Goal: Use online tool/utility: Utilize a website feature to perform a specific function

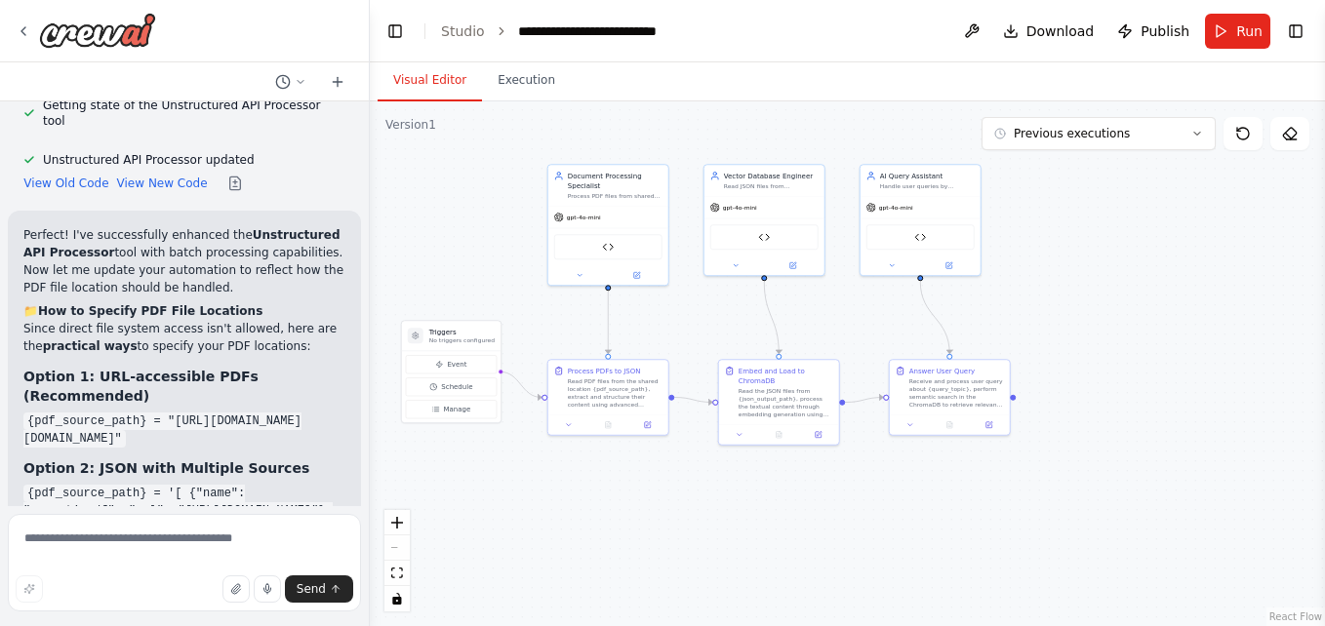
click at [672, 503] on div ".deletable-edge-delete-btn { width: 20px; height: 20px; border: 0px solid #ffff…" at bounding box center [847, 363] width 955 height 525
click at [652, 393] on div "Read PDF files from the shared location {pdf_source_path}, extract and structur…" at bounding box center [615, 391] width 95 height 31
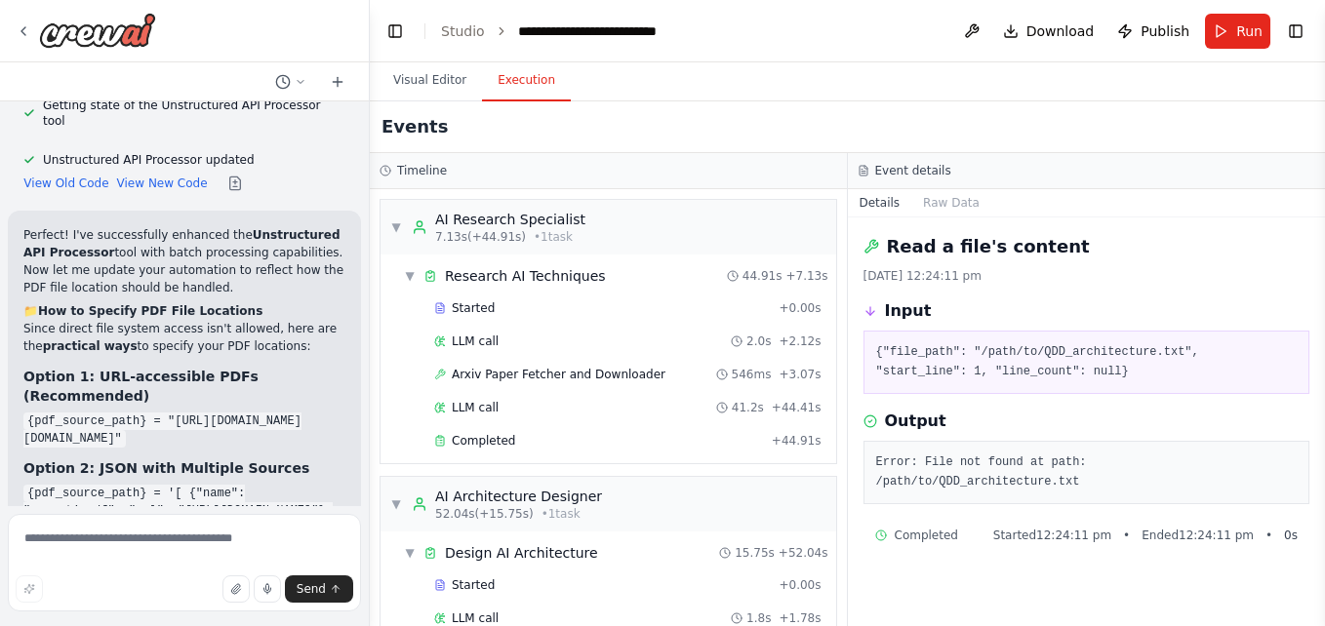
scroll to position [480, 0]
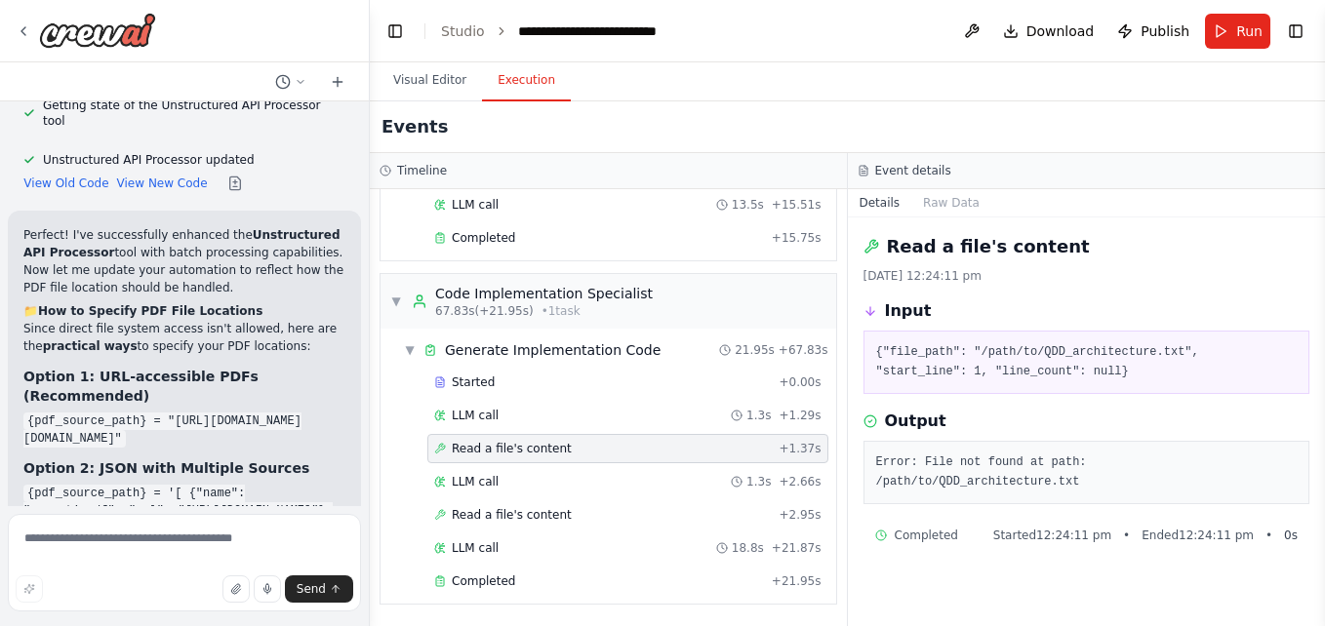
click at [504, 83] on button "Execution" at bounding box center [526, 80] width 89 height 41
click at [938, 528] on span "Completed" at bounding box center [926, 536] width 63 height 16
drag, startPoint x: 918, startPoint y: 465, endPoint x: 1271, endPoint y: 463, distance: 353.2
click at [1271, 463] on pre "Error: File not found at path: /path/to/QDD_architecture.txt" at bounding box center [1087, 473] width 422 height 38
click at [1101, 574] on div "Read a file's content [DATE] 12:24:11 pm Input {"file_path": "/path/to/QDD_arch…" at bounding box center [1087, 422] width 478 height 409
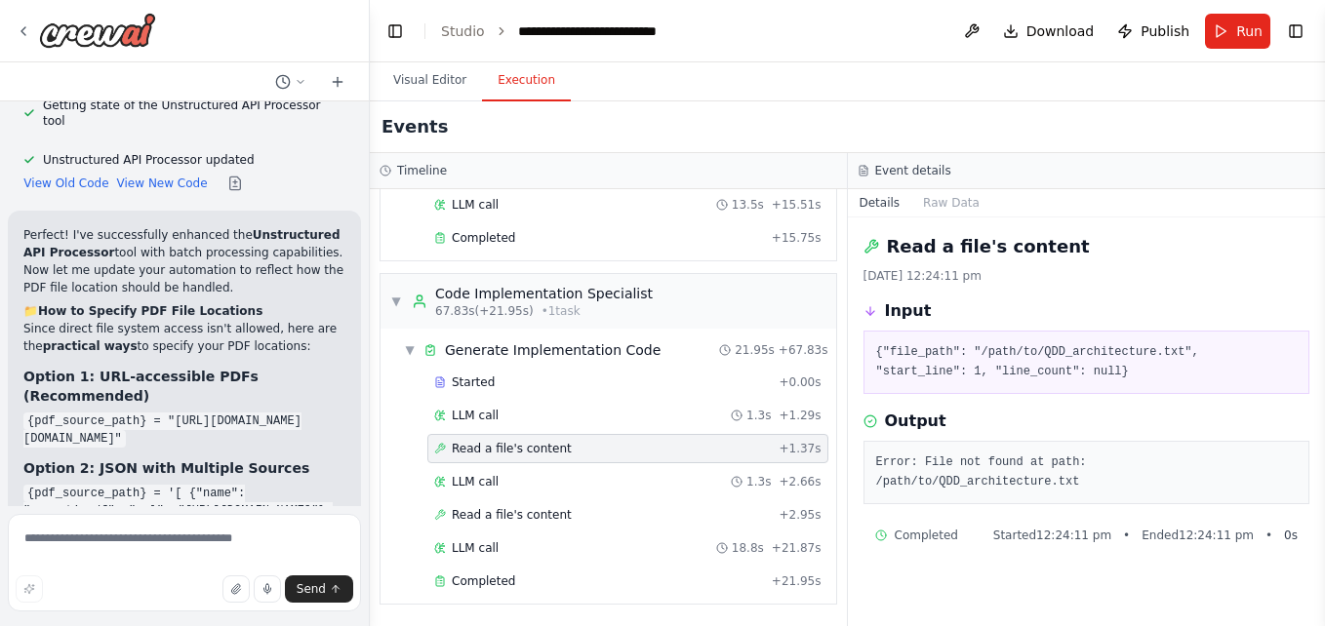
click at [1098, 463] on pre "Error: File not found at path: /path/to/QDD_architecture.txt" at bounding box center [1087, 473] width 422 height 38
drag, startPoint x: 1098, startPoint y: 463, endPoint x: 1288, endPoint y: 460, distance: 190.3
click at [1288, 460] on pre "Error: File not found at path: /path/to/QDD_architecture.txt" at bounding box center [1087, 473] width 422 height 38
drag, startPoint x: 1070, startPoint y: 463, endPoint x: 1146, endPoint y: 450, distance: 76.4
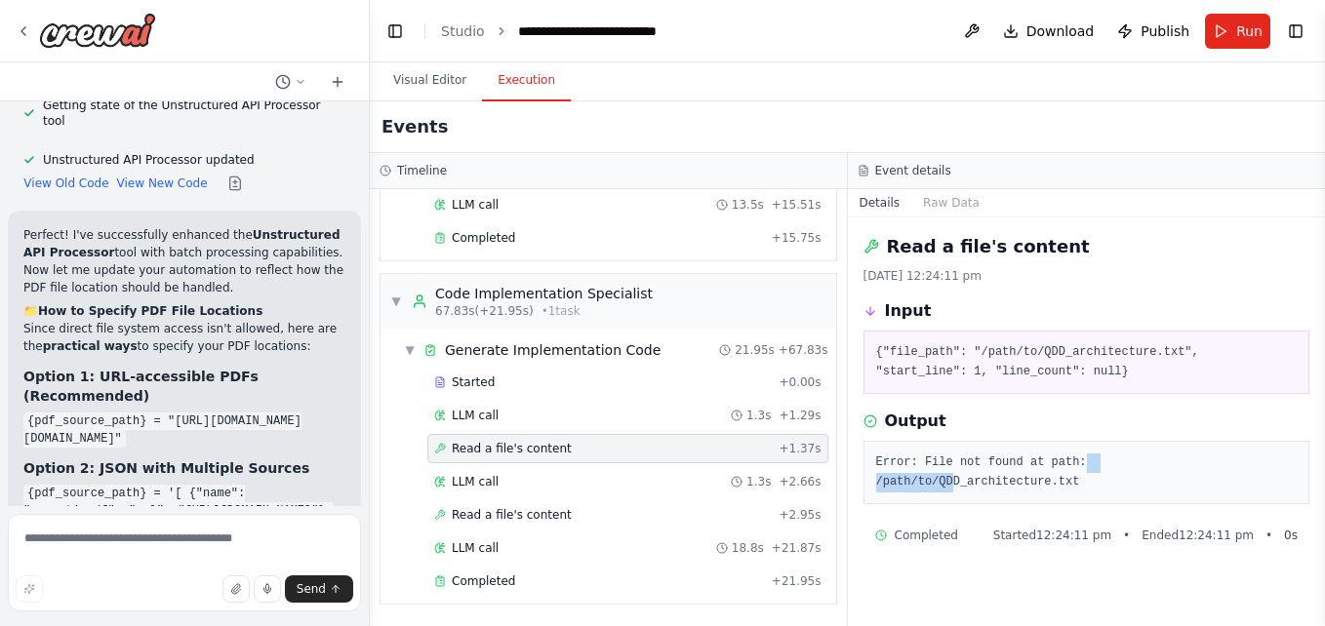
click at [1146, 450] on div "Error: File not found at path: /path/to/QDD_architecture.txt" at bounding box center [1087, 472] width 447 height 63
click at [934, 203] on button "Raw Data" at bounding box center [951, 202] width 80 height 27
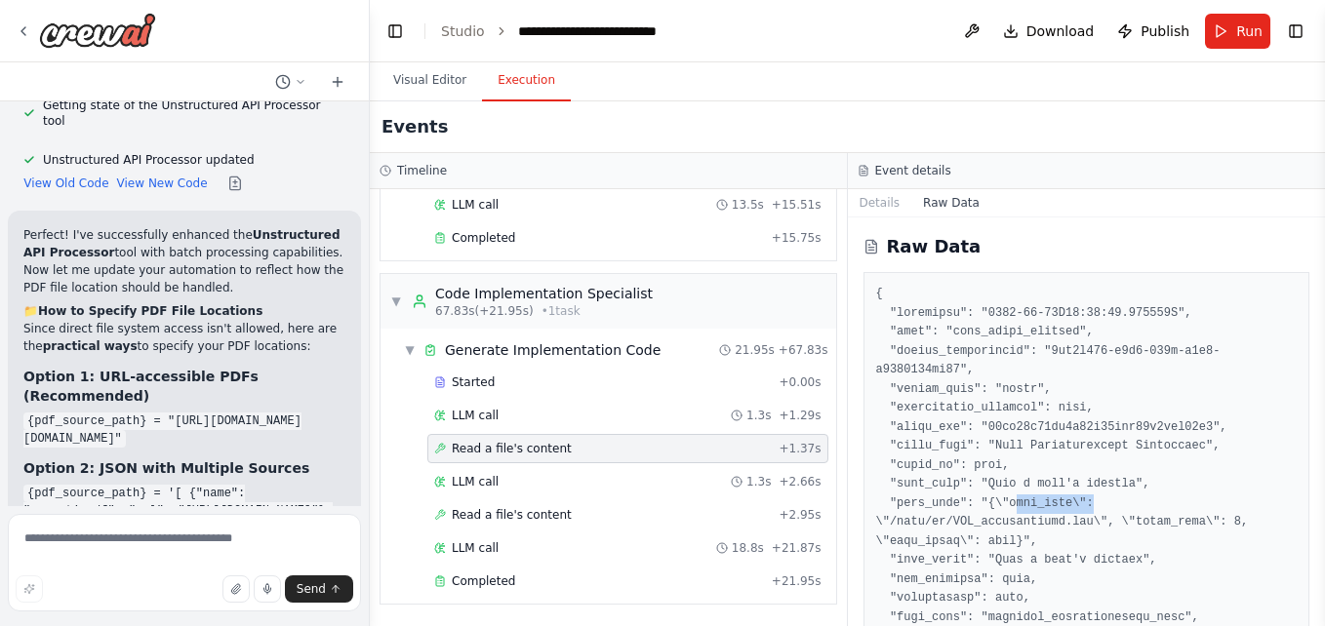
drag, startPoint x: 1002, startPoint y: 484, endPoint x: 1075, endPoint y: 480, distance: 73.3
drag, startPoint x: 1075, startPoint y: 480, endPoint x: 1010, endPoint y: 458, distance: 69.1
drag, startPoint x: 985, startPoint y: 512, endPoint x: 1140, endPoint y: 492, distance: 156.5
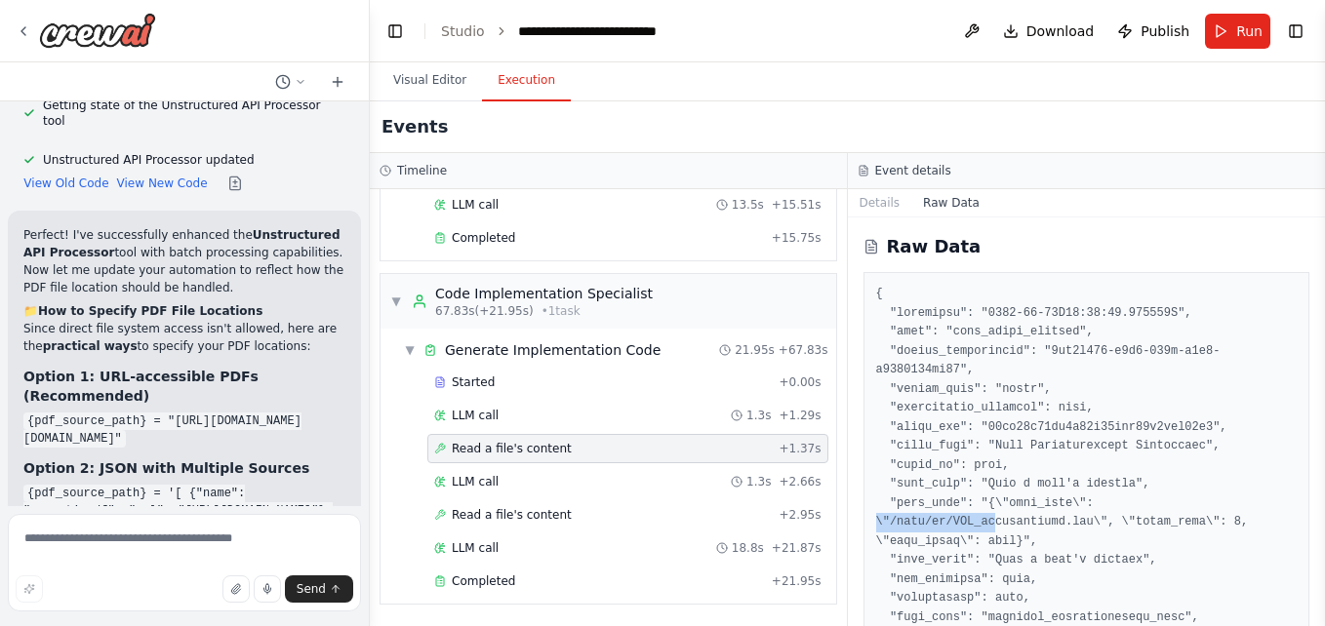
drag, startPoint x: 1140, startPoint y: 492, endPoint x: 984, endPoint y: 541, distance: 163.6
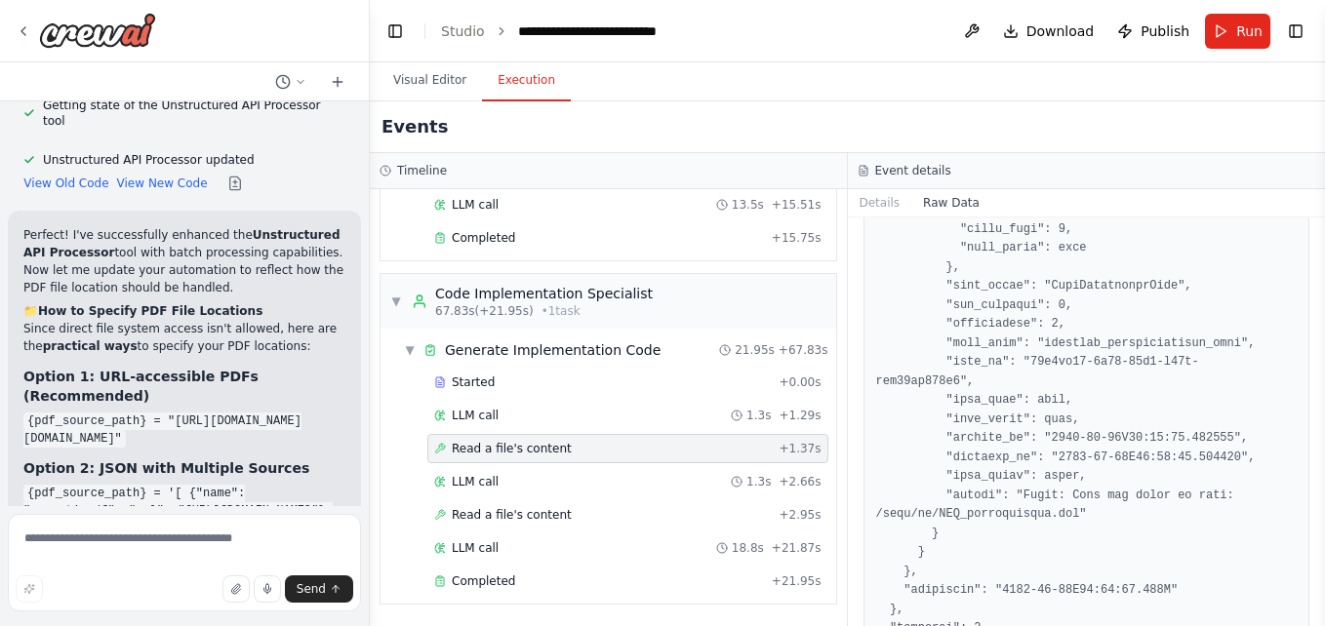
scroll to position [2979, 0]
drag, startPoint x: 1089, startPoint y: 412, endPoint x: 867, endPoint y: 419, distance: 221.6
drag, startPoint x: 867, startPoint y: 419, endPoint x: 1051, endPoint y: 467, distance: 189.8
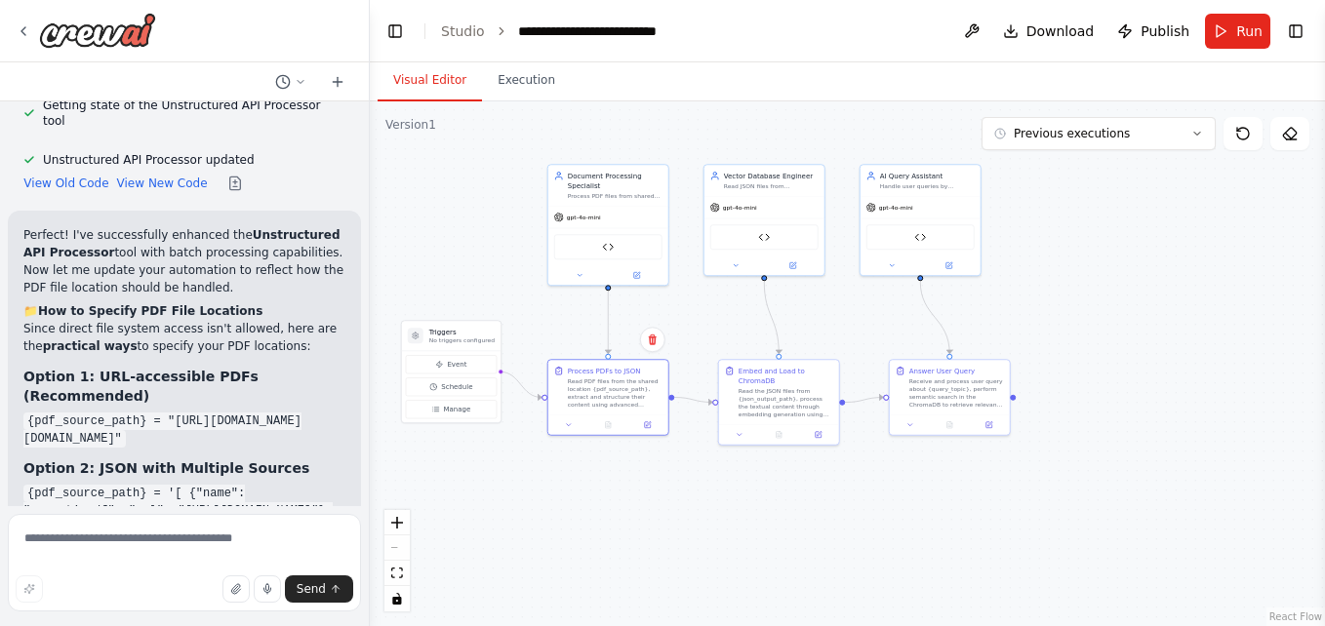
click at [441, 83] on button "Visual Editor" at bounding box center [430, 80] width 104 height 41
click at [613, 391] on div "Read PDF files from the shared location {pdf_source_path}, extract and structur…" at bounding box center [615, 391] width 95 height 31
click at [405, 555] on div "React Flow controls" at bounding box center [396, 560] width 25 height 101
click at [400, 547] on div "React Flow controls" at bounding box center [396, 560] width 25 height 101
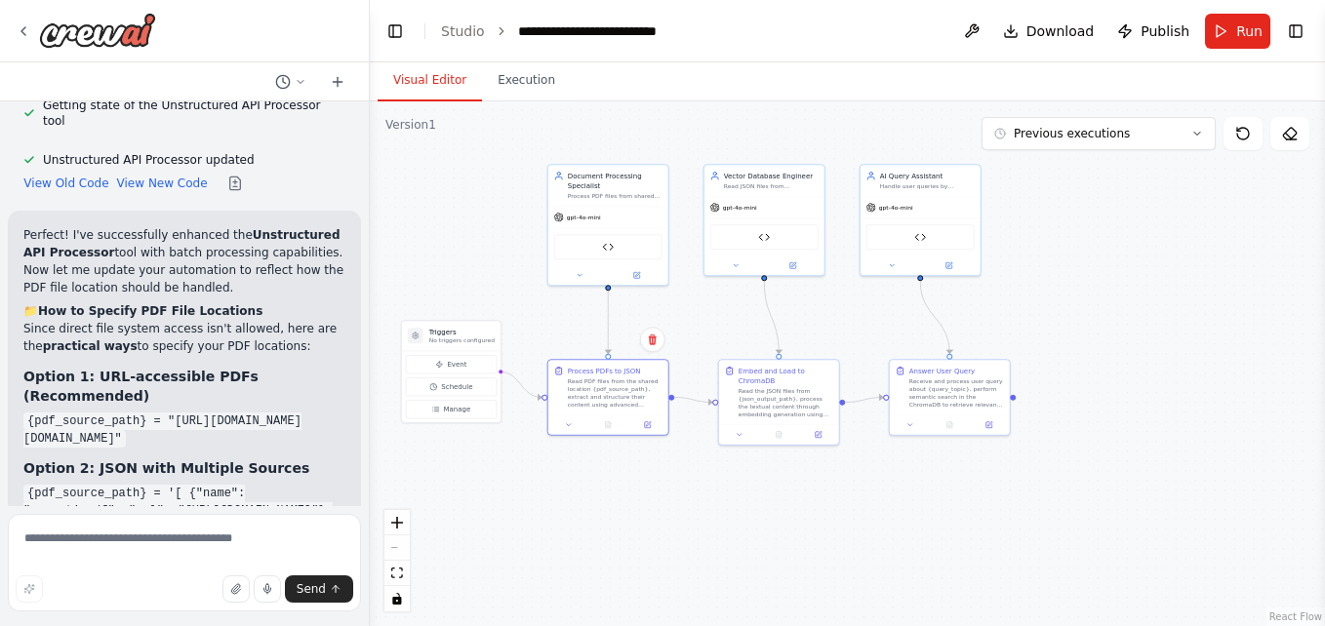
click at [650, 508] on div ".deletable-edge-delete-btn { width: 20px; height: 20px; border: 0px solid #ffff…" at bounding box center [847, 363] width 955 height 525
click at [626, 389] on div "Read PDF files from the shared location {pdf_source_path}, extract and structur…" at bounding box center [615, 391] width 95 height 31
click at [1234, 360] on div ".deletable-edge-delete-btn { width: 20px; height: 20px; border: 0px solid #ffff…" at bounding box center [847, 363] width 955 height 525
click at [1260, 30] on span "Run" at bounding box center [1249, 31] width 26 height 20
click at [815, 516] on div ".deletable-edge-delete-btn { width: 20px; height: 20px; border: 0px solid #ffff…" at bounding box center [847, 363] width 955 height 525
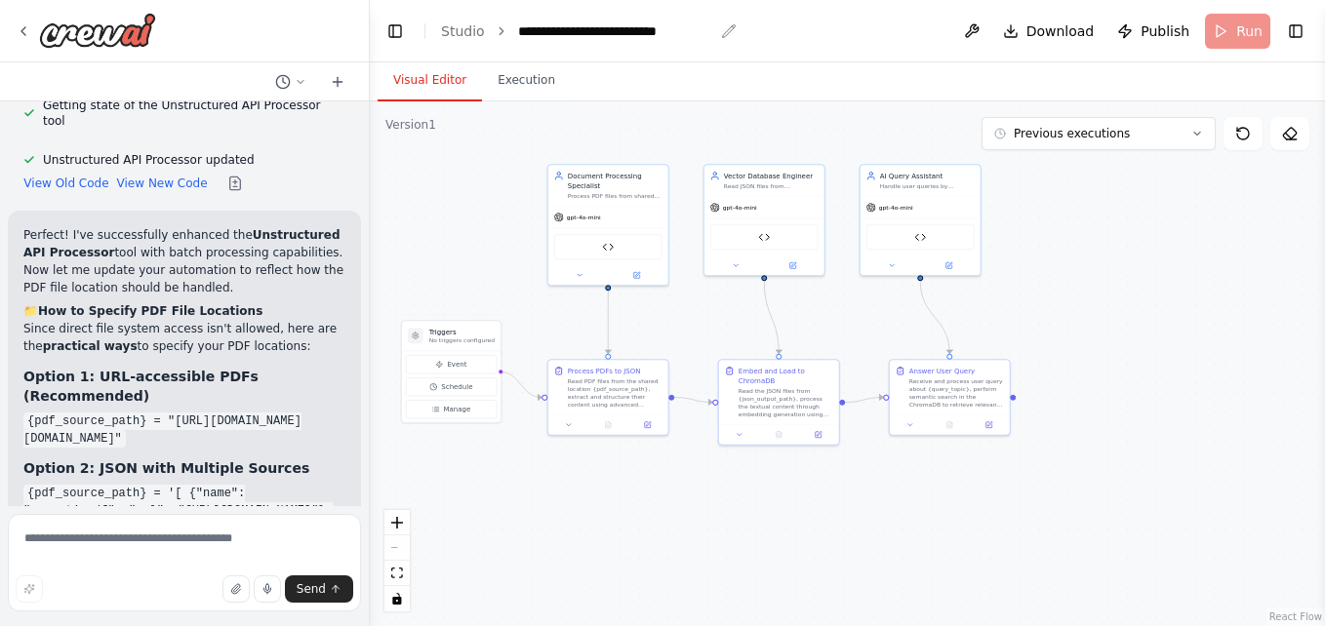
click at [592, 31] on div "**********" at bounding box center [616, 31] width 196 height 20
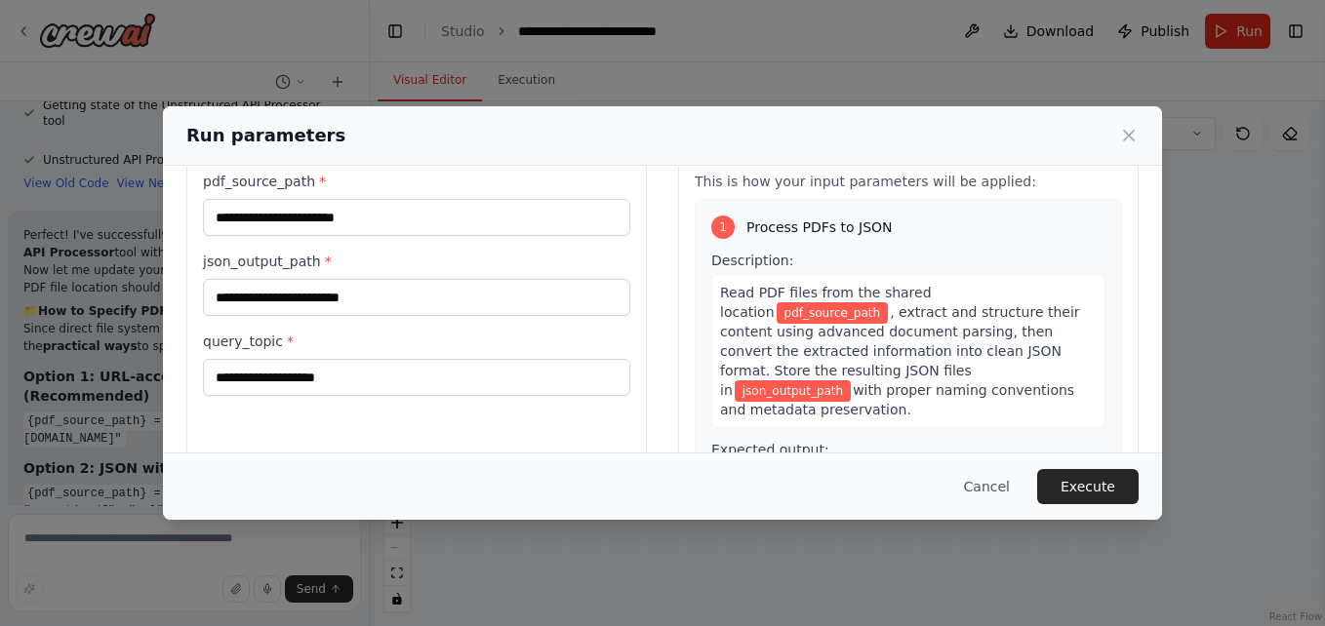
scroll to position [0, 0]
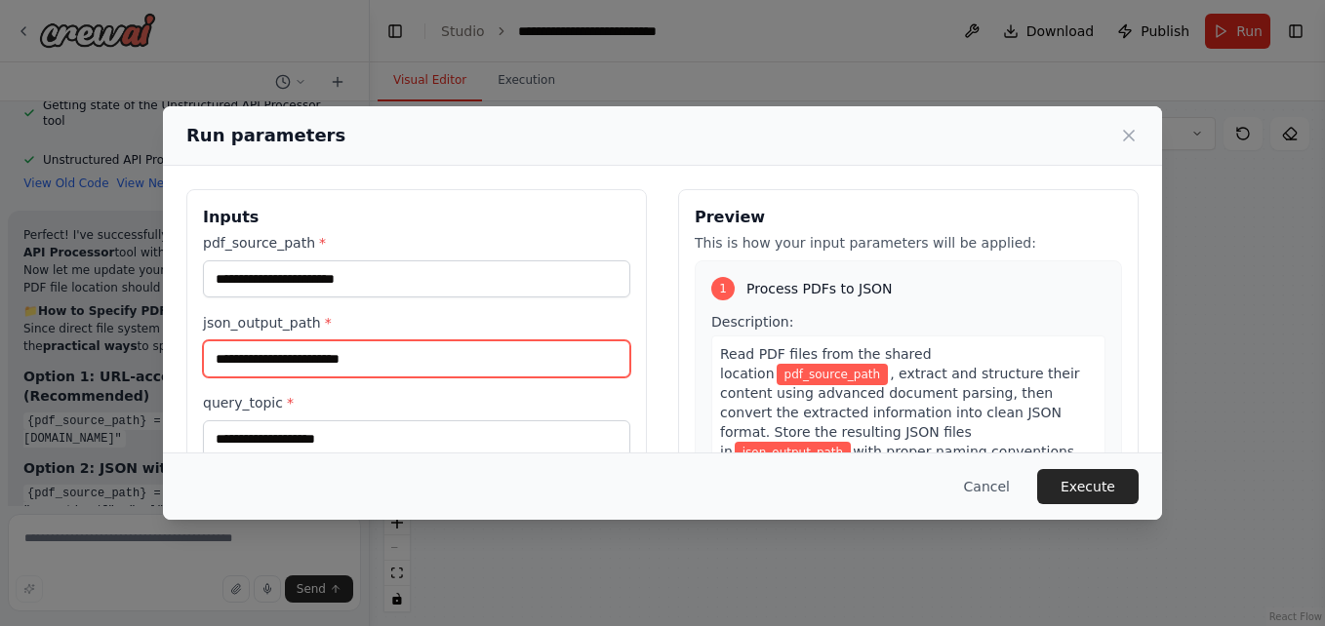
click at [387, 358] on input "json_output_path *" at bounding box center [416, 359] width 427 height 37
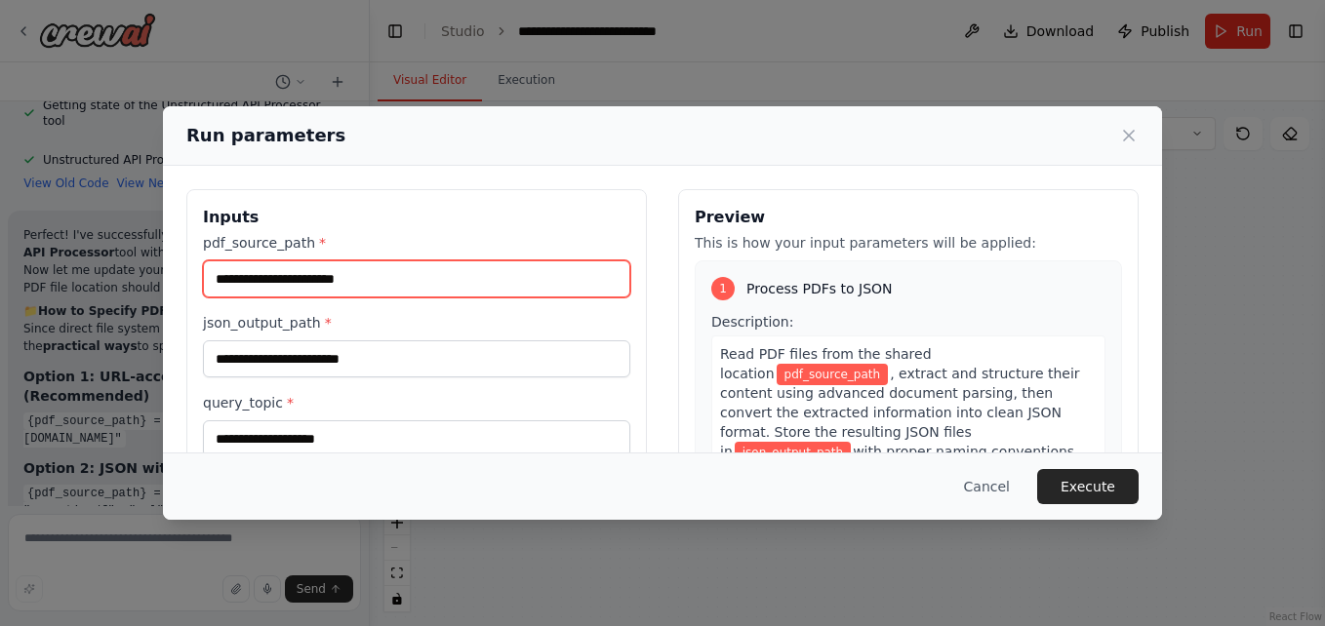
click at [378, 278] on input "pdf_source_path *" at bounding box center [416, 279] width 427 height 37
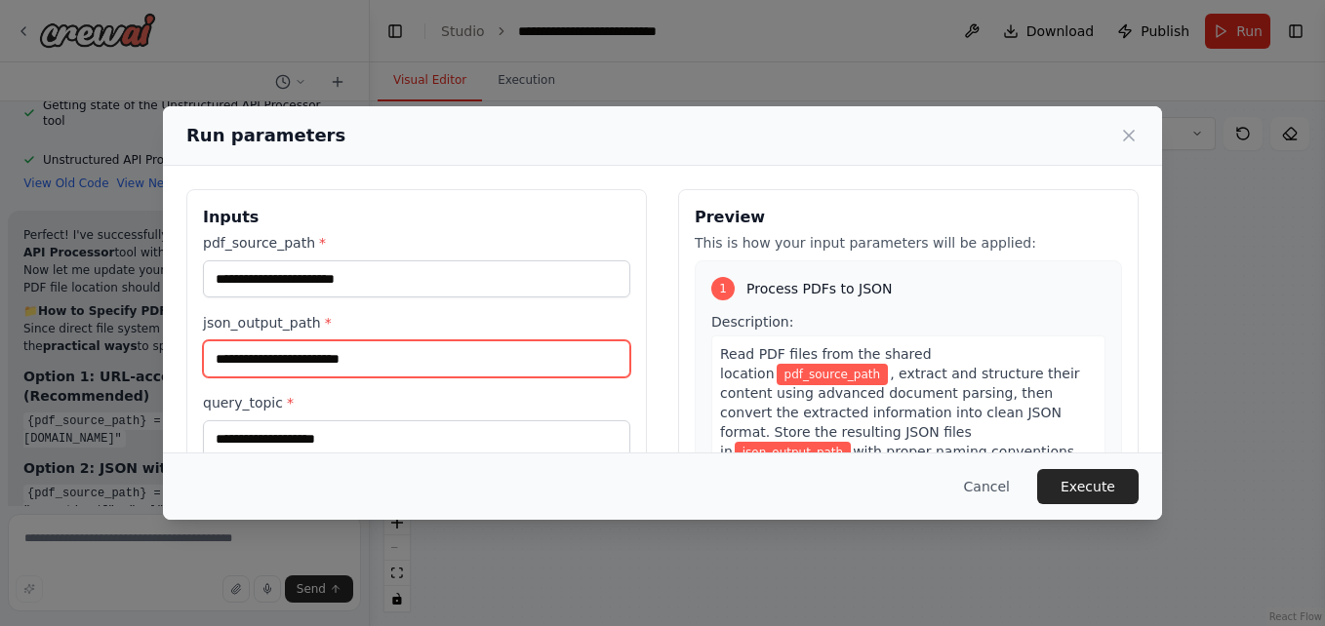
click at [423, 363] on input "json_output_path *" at bounding box center [416, 359] width 427 height 37
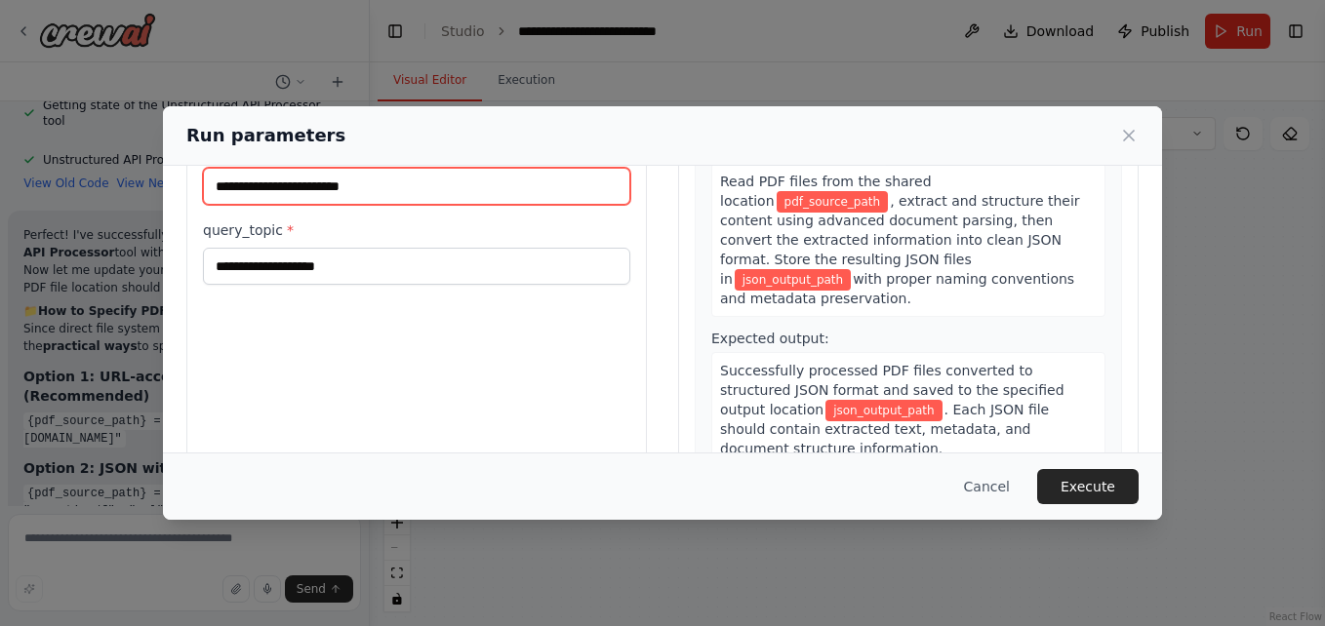
scroll to position [195, 0]
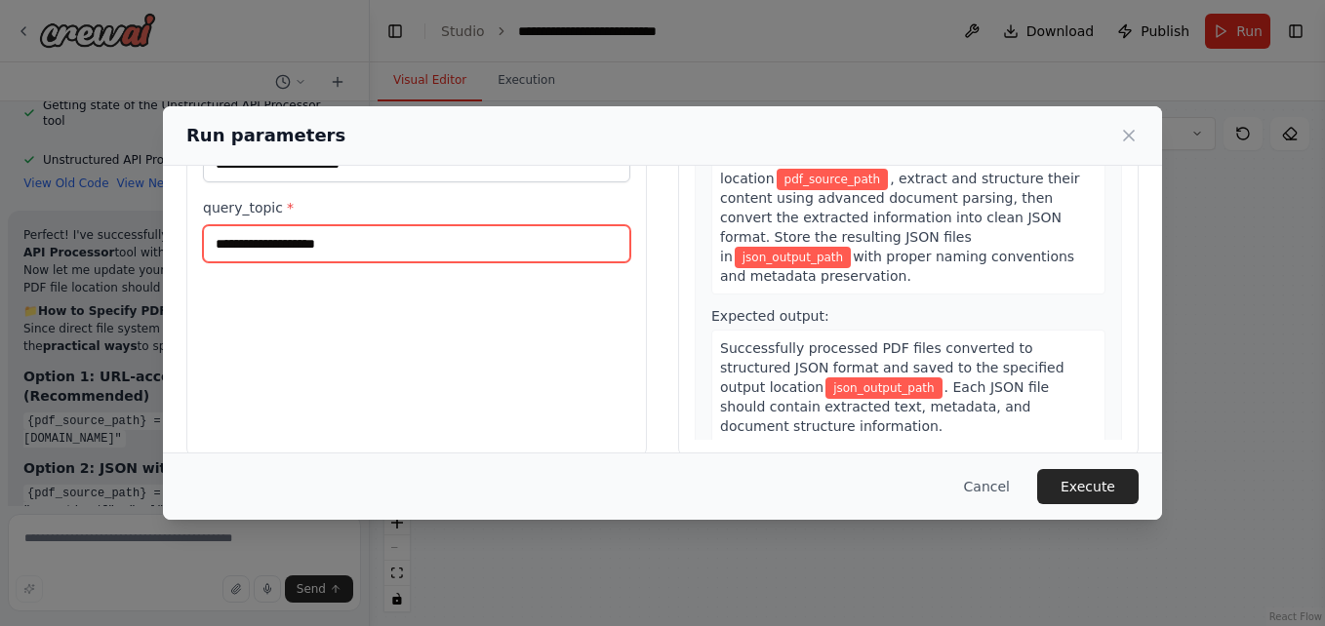
click at [340, 246] on input "query_topic *" at bounding box center [416, 243] width 427 height 37
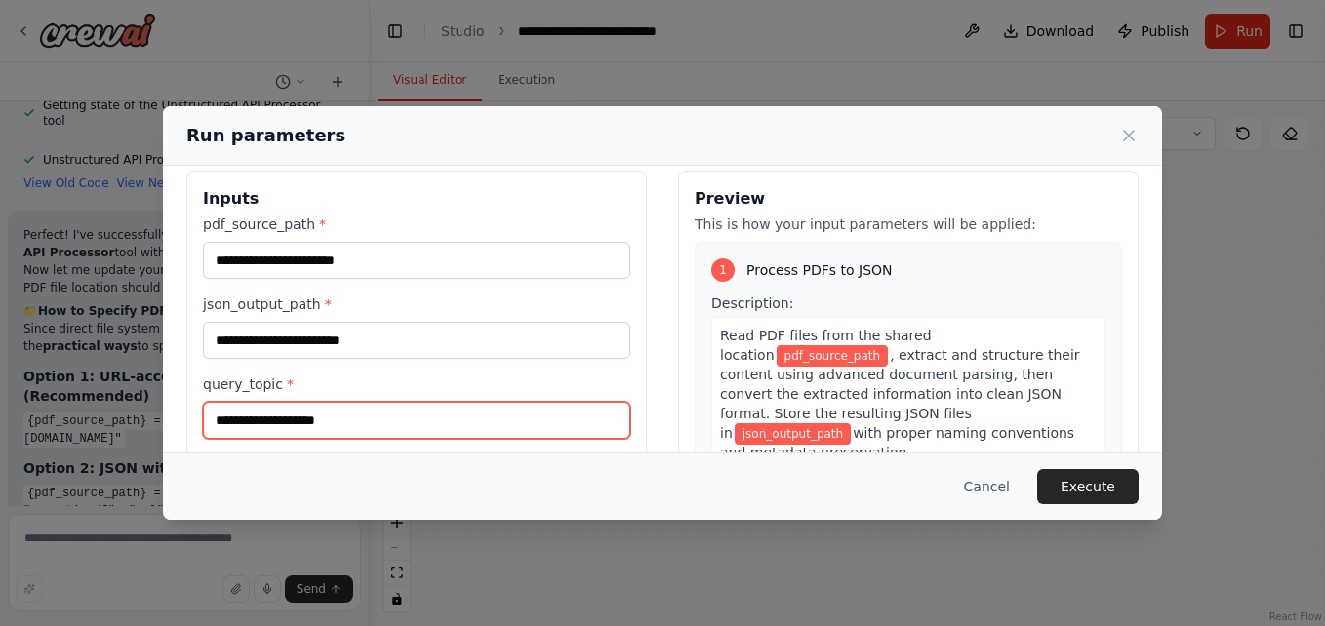
scroll to position [0, 0]
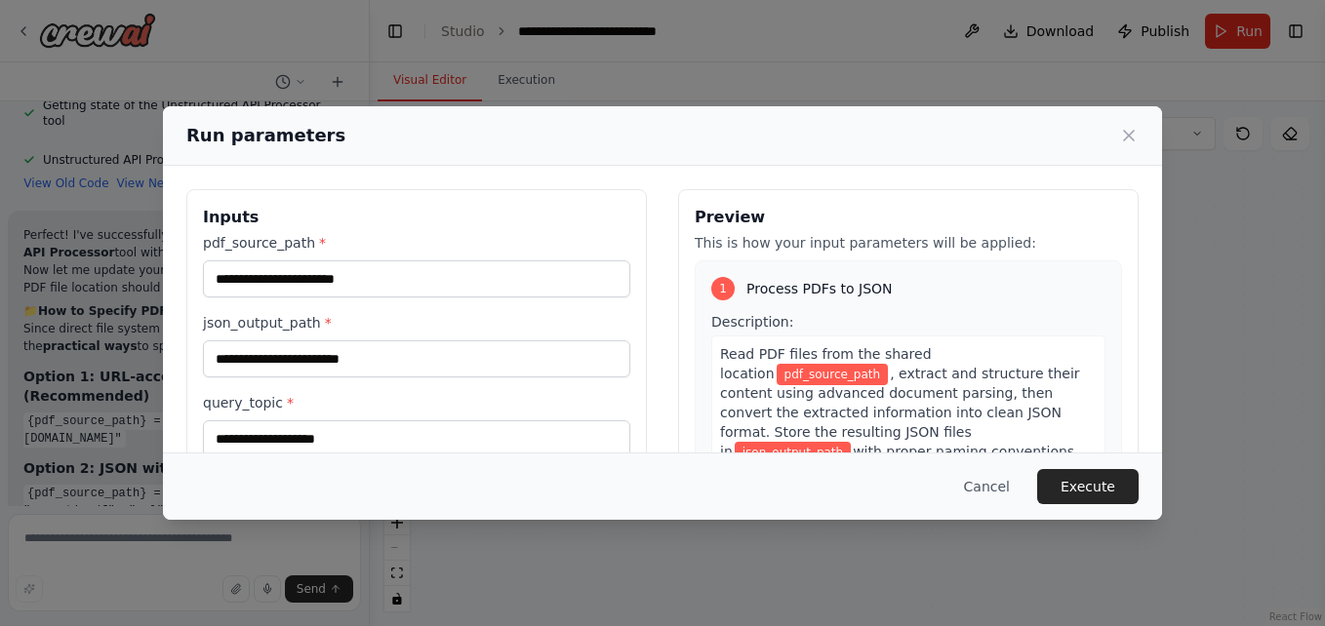
drag, startPoint x: 809, startPoint y: 117, endPoint x: 812, endPoint y: 75, distance: 42.1
click at [812, 75] on div "Run parameters Inputs pdf_source_path * json_output_path * query_topic * Previe…" at bounding box center [662, 313] width 1325 height 626
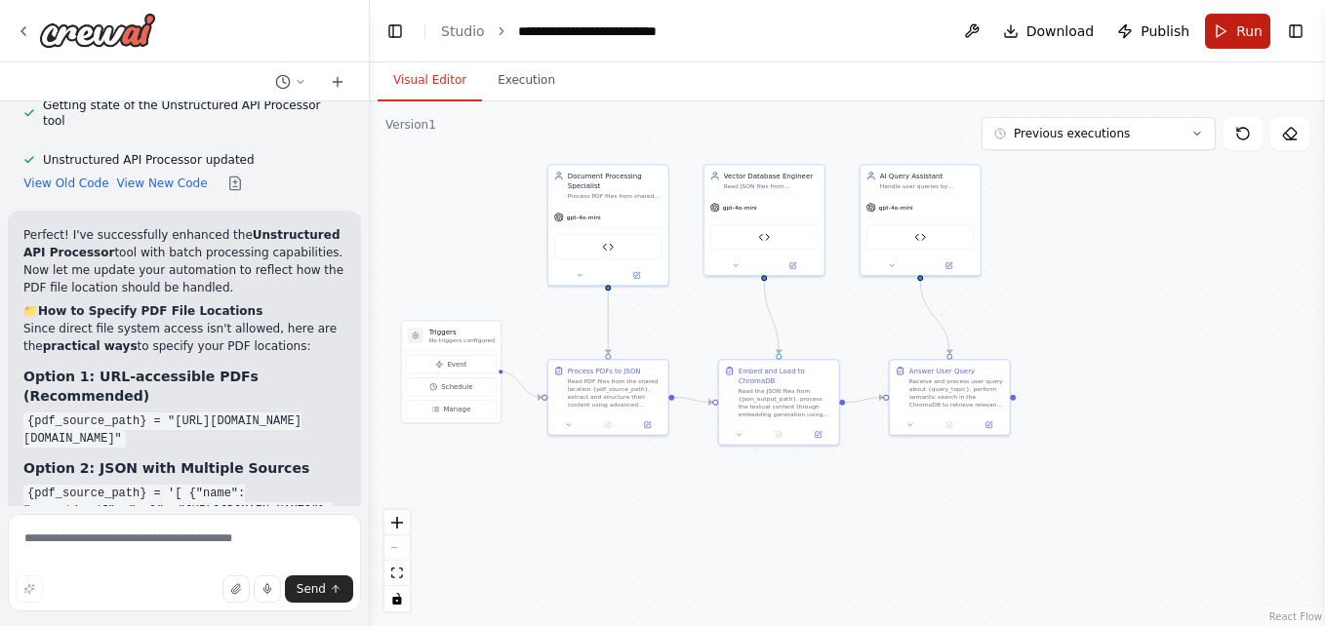
click at [1247, 31] on span "Run" at bounding box center [1249, 31] width 26 height 20
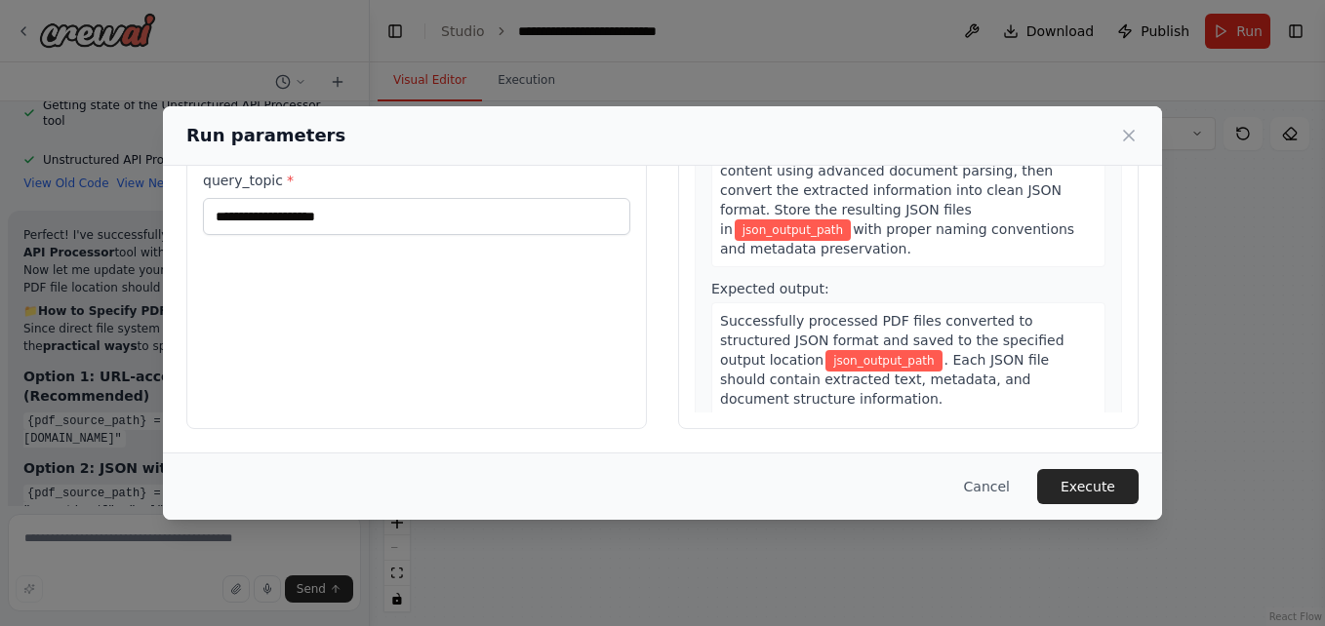
drag, startPoint x: 755, startPoint y: 125, endPoint x: 835, endPoint y: 110, distance: 81.3
click at [835, 110] on div "Run parameters" at bounding box center [662, 136] width 999 height 60
click at [1134, 133] on icon at bounding box center [1129, 136] width 20 height 20
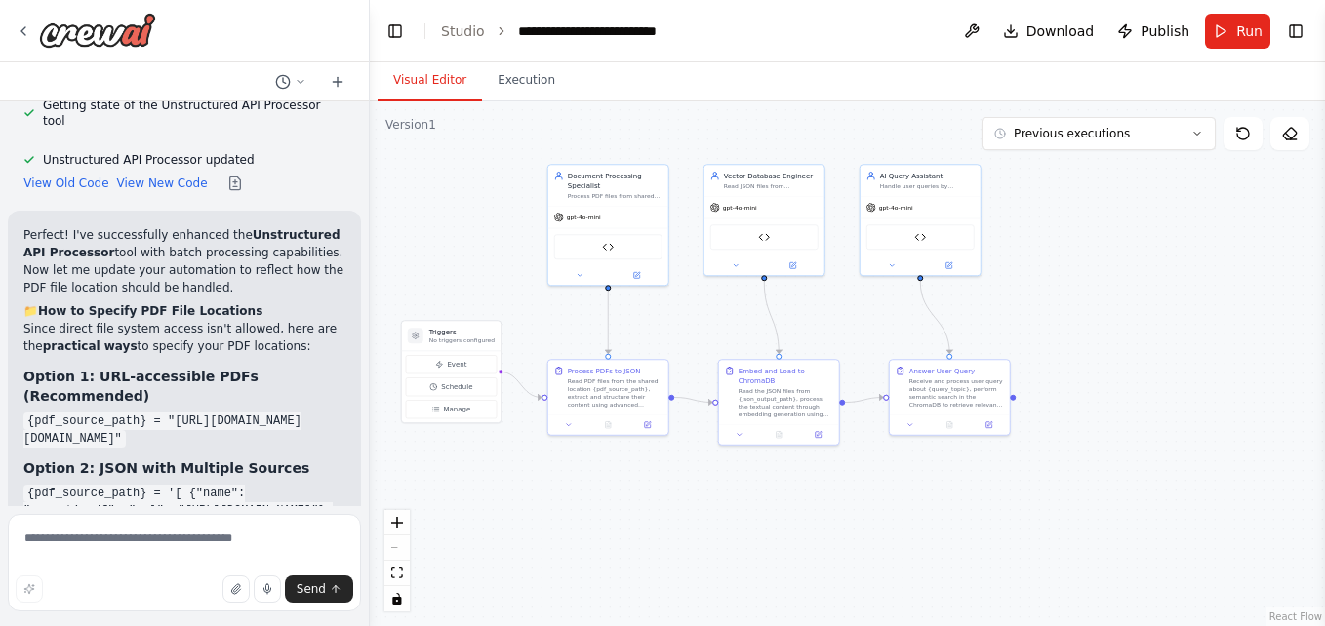
click at [523, 546] on div ".deletable-edge-delete-btn { width: 20px; height: 20px; border: 0px solid #ffff…" at bounding box center [847, 363] width 955 height 525
